Goal: Transaction & Acquisition: Purchase product/service

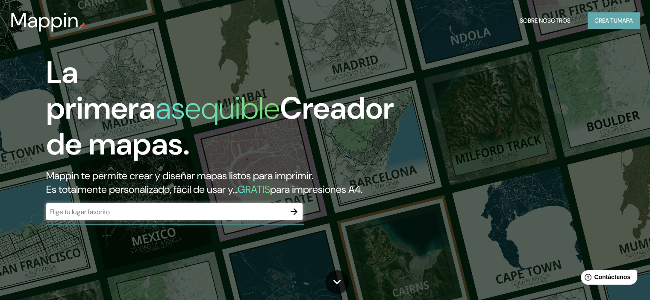
click at [620, 18] on font "mapa" at bounding box center [624, 21] width 15 height 8
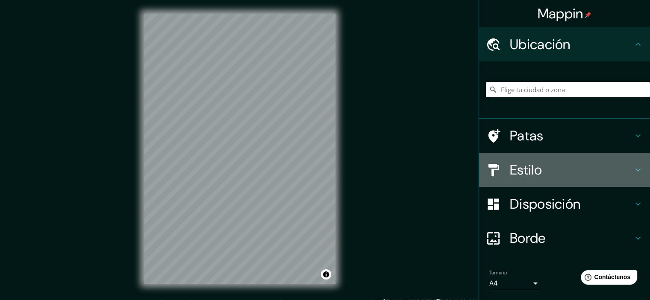
click at [547, 182] on div "Estilo" at bounding box center [564, 170] width 171 height 34
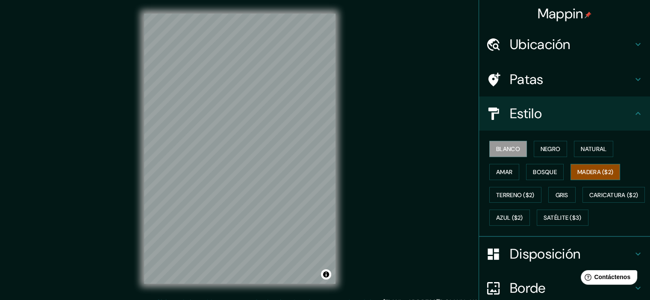
click at [596, 167] on font "Madera ($2)" at bounding box center [595, 172] width 36 height 11
click at [543, 222] on font "Satélite ($3)" at bounding box center [562, 218] width 38 height 8
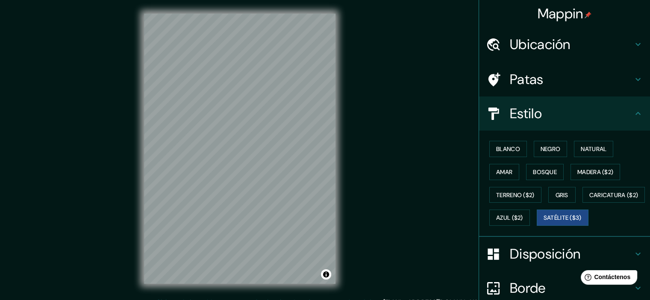
click at [340, 158] on div "© Mapbox © OpenStreetMap Improve this map © Maxar" at bounding box center [239, 149] width 219 height 298
click at [145, 285] on div "© Mapbox © OpenStreetMap Improve this map © Maxar" at bounding box center [239, 149] width 219 height 298
